Goal: Find specific page/section: Find specific page/section

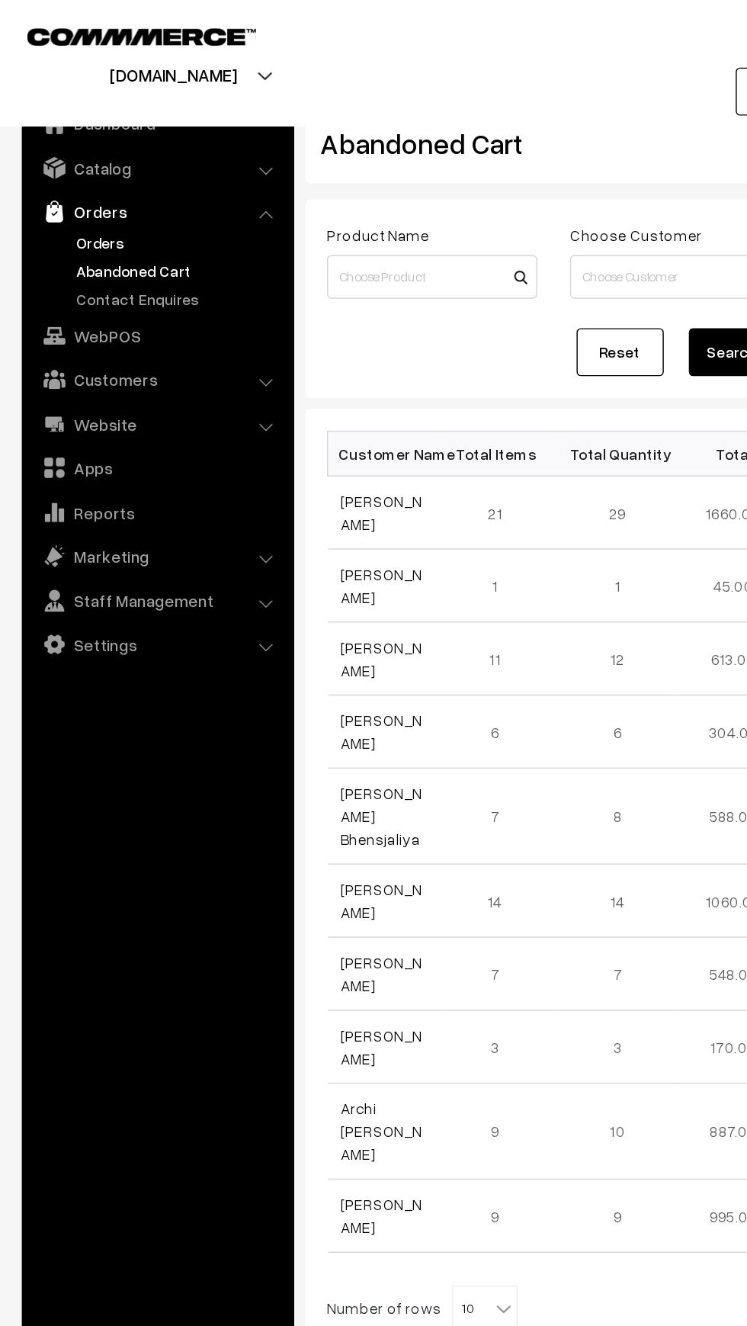
click at [56, 164] on link "Orders" at bounding box center [125, 170] width 151 height 16
